Goal: Browse casually

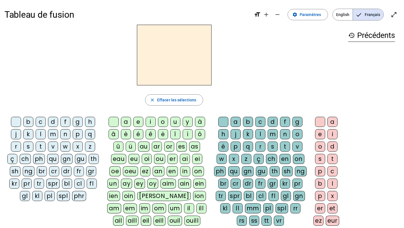
click at [353, 95] on div "history Précédents" at bounding box center [372, 148] width 56 height 246
